Goal: Task Accomplishment & Management: Manage account settings

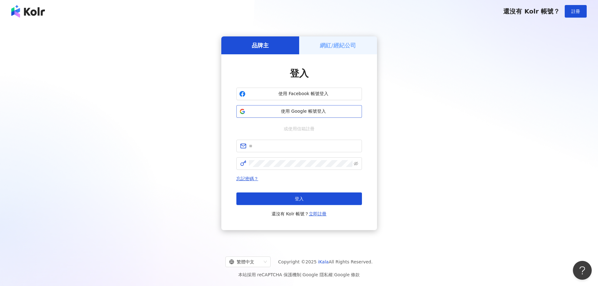
click at [283, 110] on span "使用 Google 帳號登入" at bounding box center [303, 111] width 111 height 6
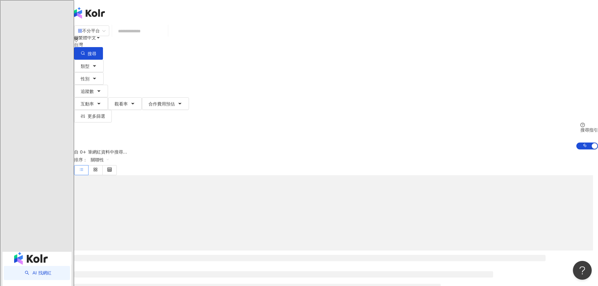
click at [96, 60] on span "活動訊息" at bounding box center [87, 62] width 18 height 5
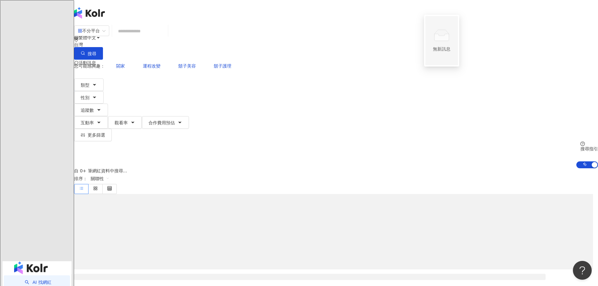
click at [576, 34] on div "不分平台 台灣 搜尋 您可能感興趣： 閤家 運程改變 鬍子美容 鬍子護理 類型 性別 追蹤數 互動率 觀看率 合作費用預估 更多篩選 搜尋指引 AI 開啟 A…" at bounding box center [336, 96] width 524 height 143
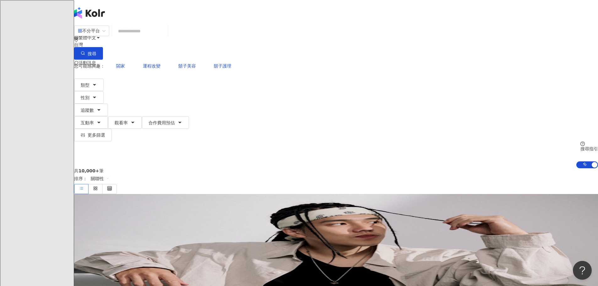
click at [96, 60] on span "活動訊息" at bounding box center [87, 62] width 18 height 5
click at [583, 27] on div "不分平台 台灣 搜尋 您可能感興趣： 閤家 運程改變 鬍子美容 鬍子護理 類型 性別 追蹤數 互動率 觀看率 合作費用預估 更多篩選 搜尋指引 AI 開啟 A…" at bounding box center [336, 96] width 524 height 143
click at [514, 75] on div "陳" at bounding box center [336, 87] width 524 height 25
click at [553, 4] on header "繁體中文 活動訊息 [PERSON_NAME]" at bounding box center [336, 12] width 524 height 25
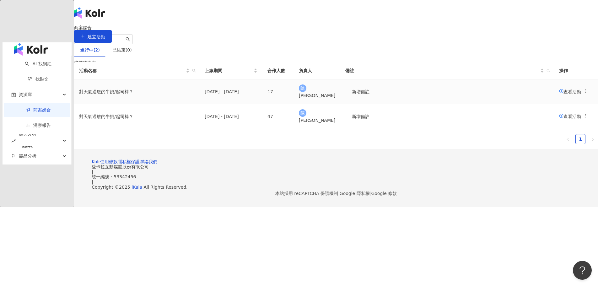
click at [559, 94] on span "查看活動" at bounding box center [570, 91] width 22 height 5
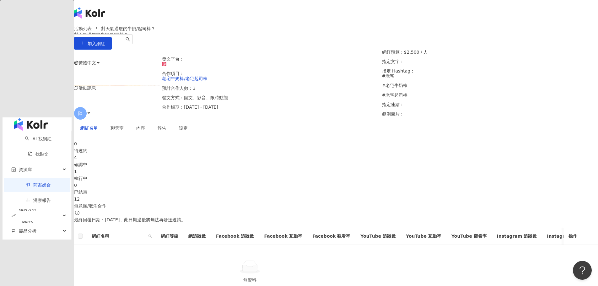
click at [317, 175] on div "執行中" at bounding box center [336, 178] width 524 height 7
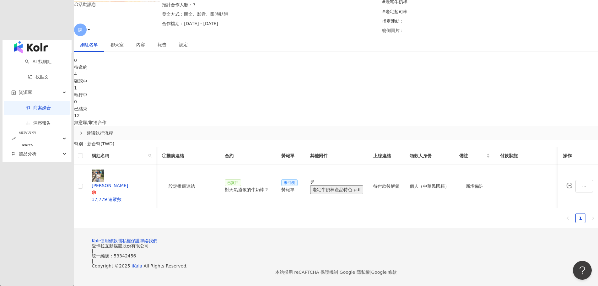
scroll to position [0, 251]
click at [566, 183] on icon "message" at bounding box center [569, 186] width 6 height 6
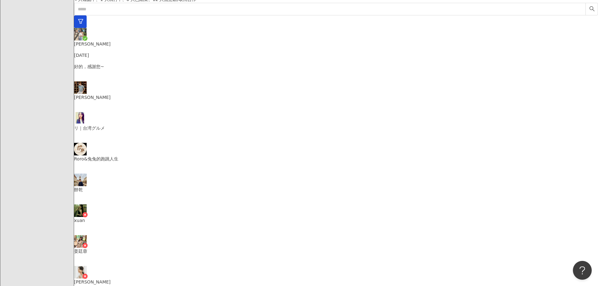
scroll to position [188, 0]
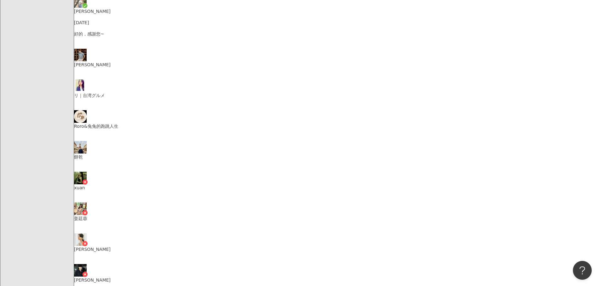
type textarea "**********"
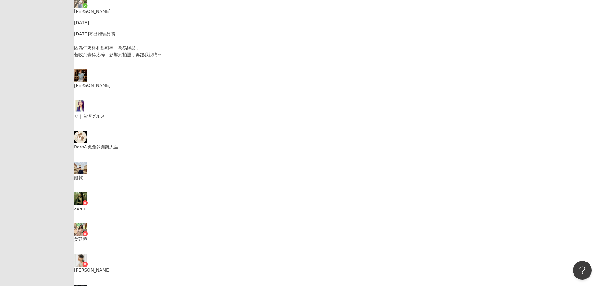
scroll to position [634, 0]
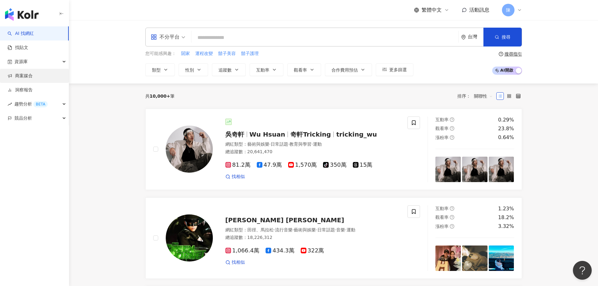
click at [33, 77] on link "商案媒合" at bounding box center [20, 76] width 25 height 6
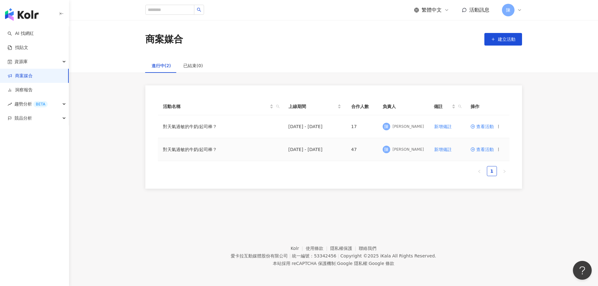
click at [487, 146] on td "查看活動" at bounding box center [487, 149] width 44 height 23
click at [487, 152] on span "查看活動" at bounding box center [481, 149] width 23 height 4
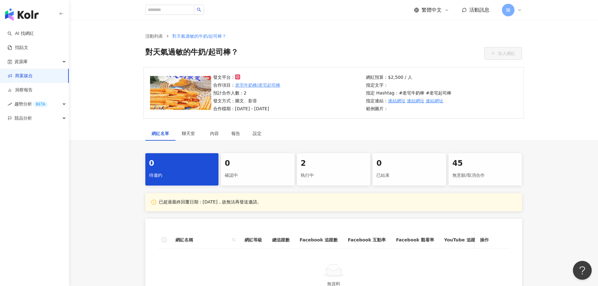
click at [314, 171] on div "執行中" at bounding box center [333, 175] width 66 height 11
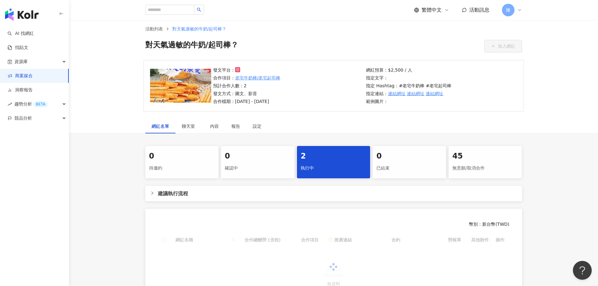
scroll to position [109, 0]
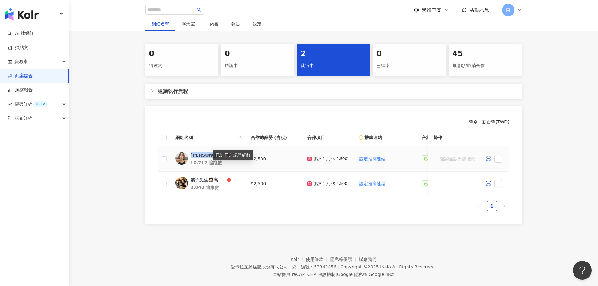
drag, startPoint x: 189, startPoint y: 154, endPoint x: 208, endPoint y: 154, distance: 18.2
click at [208, 154] on link "楊炘兒 10,712 追蹤數" at bounding box center [207, 159] width 65 height 14
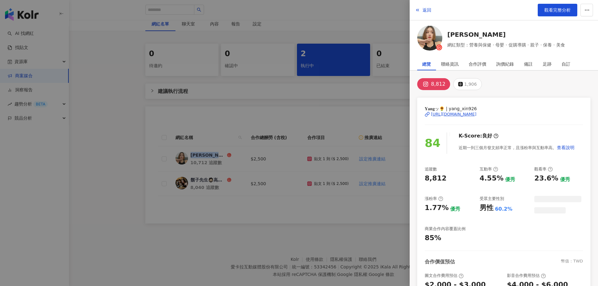
copy span "楊炘兒"
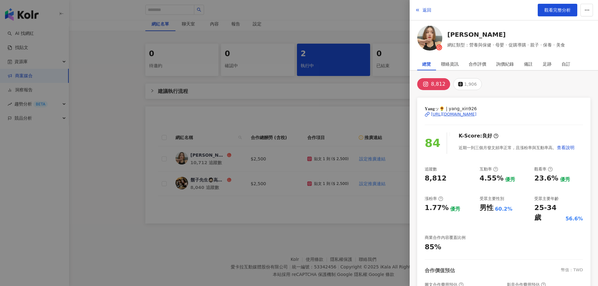
click at [370, 88] on div at bounding box center [299, 143] width 598 height 286
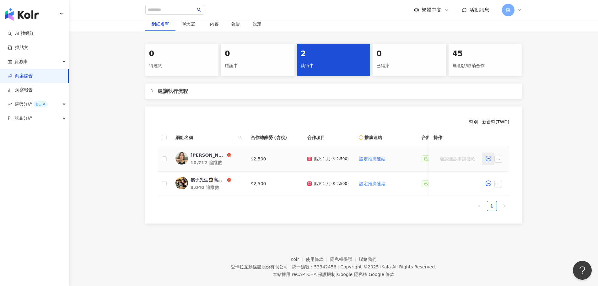
click at [490, 159] on icon "message" at bounding box center [488, 159] width 6 height 6
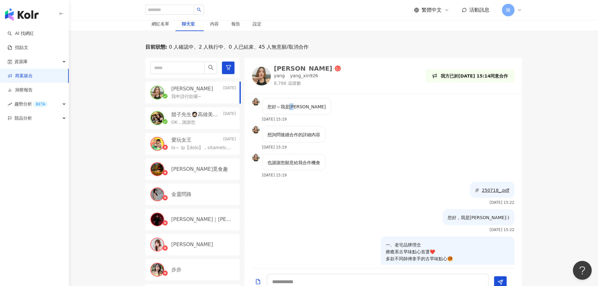
drag, startPoint x: 289, startPoint y: 106, endPoint x: 299, endPoint y: 106, distance: 10.0
click at [299, 106] on div "您好～我是楊楊" at bounding box center [296, 106] width 69 height 17
copy p "楊楊"
